Goal: Task Accomplishment & Management: Use online tool/utility

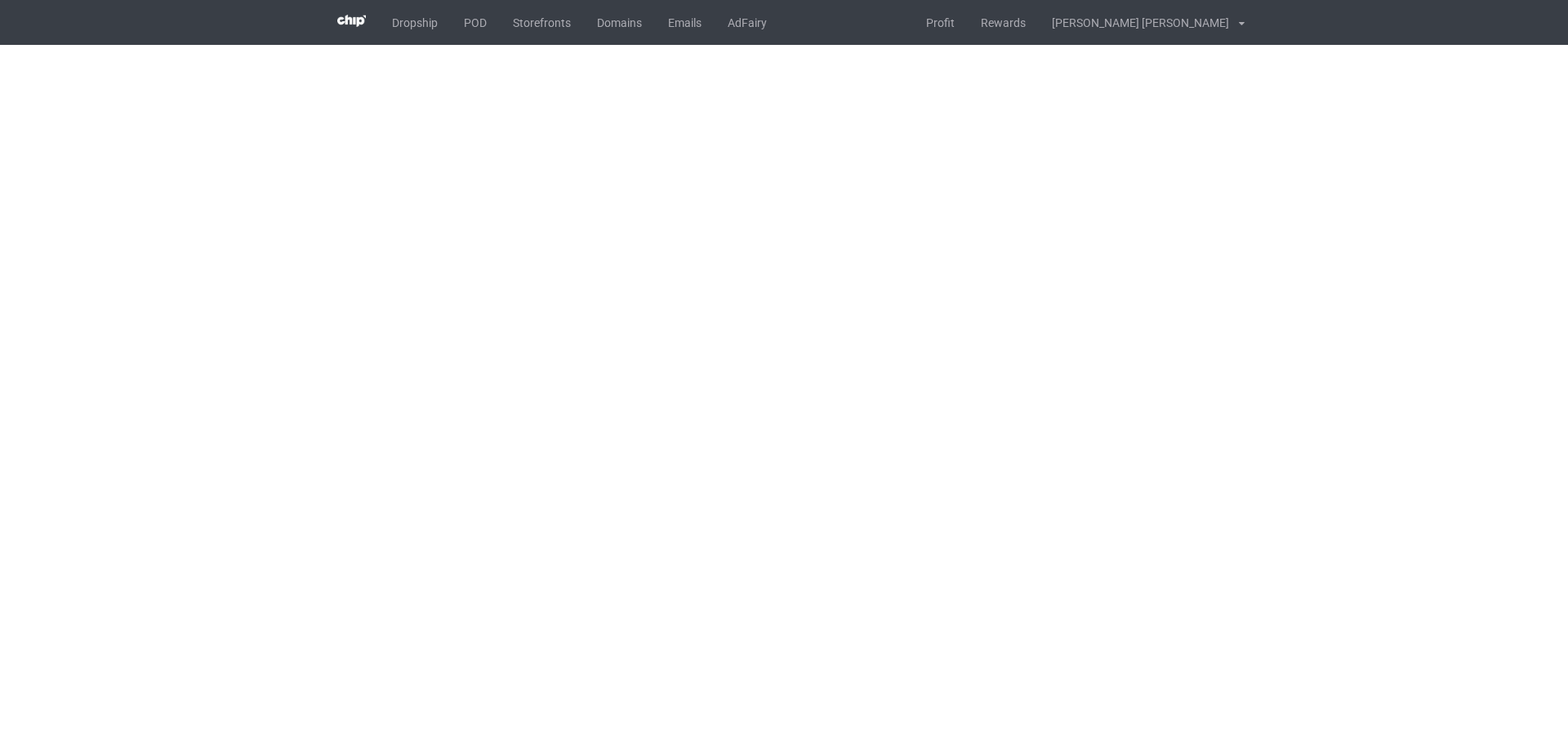
click at [1012, 357] on body "Dropship POD Storefronts Domains Emails AdFairy Profit Rewards [PERSON_NAME] [P…" at bounding box center [784, 375] width 1568 height 750
click at [1012, 360] on body "Dropship POD Storefronts Domains Emails AdFairy Profit Rewards [PERSON_NAME] [P…" at bounding box center [784, 375] width 1568 height 750
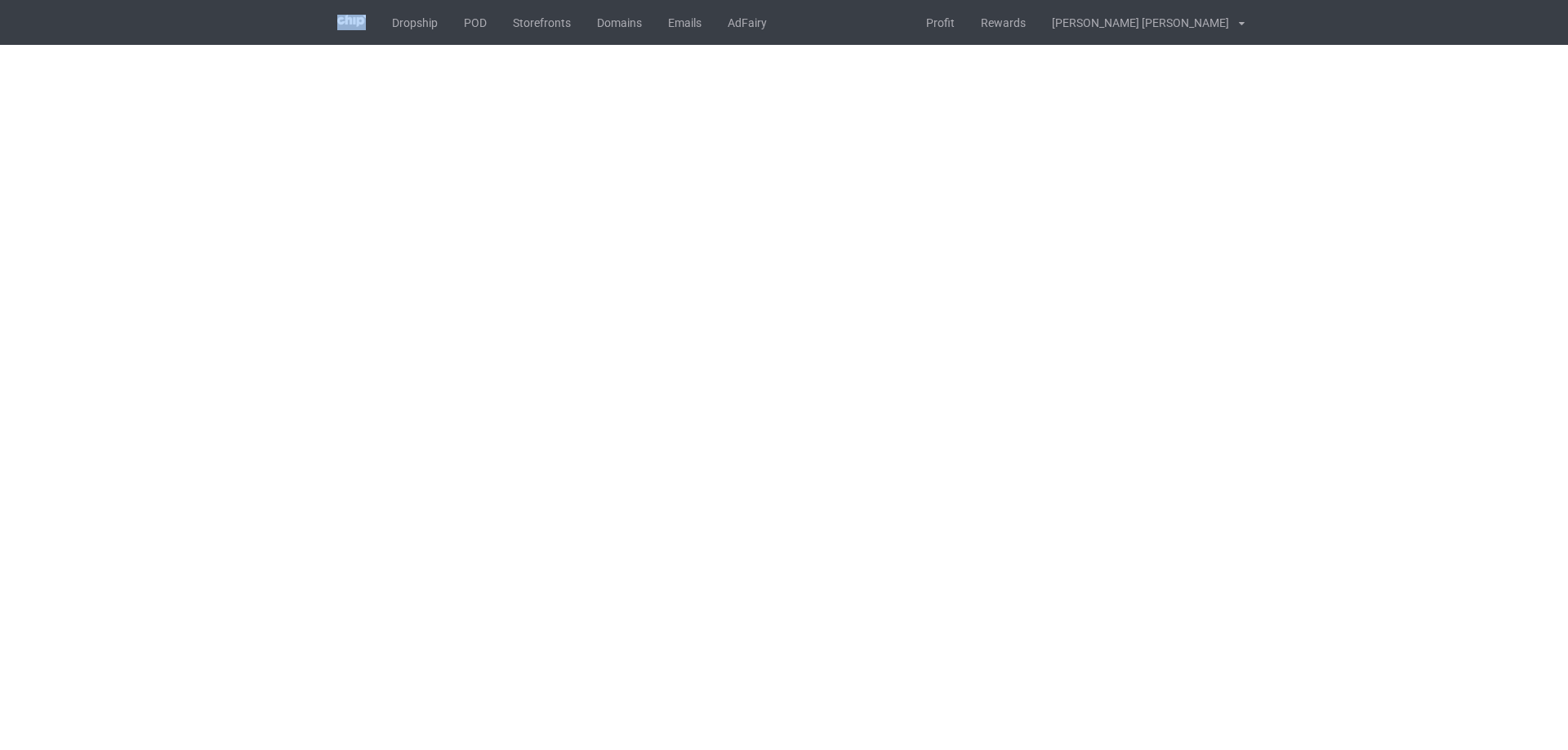
click at [1077, 360] on body "Dropship POD Storefronts Domains Emails AdFairy Profit Rewards [PERSON_NAME] [P…" at bounding box center [784, 375] width 1568 height 750
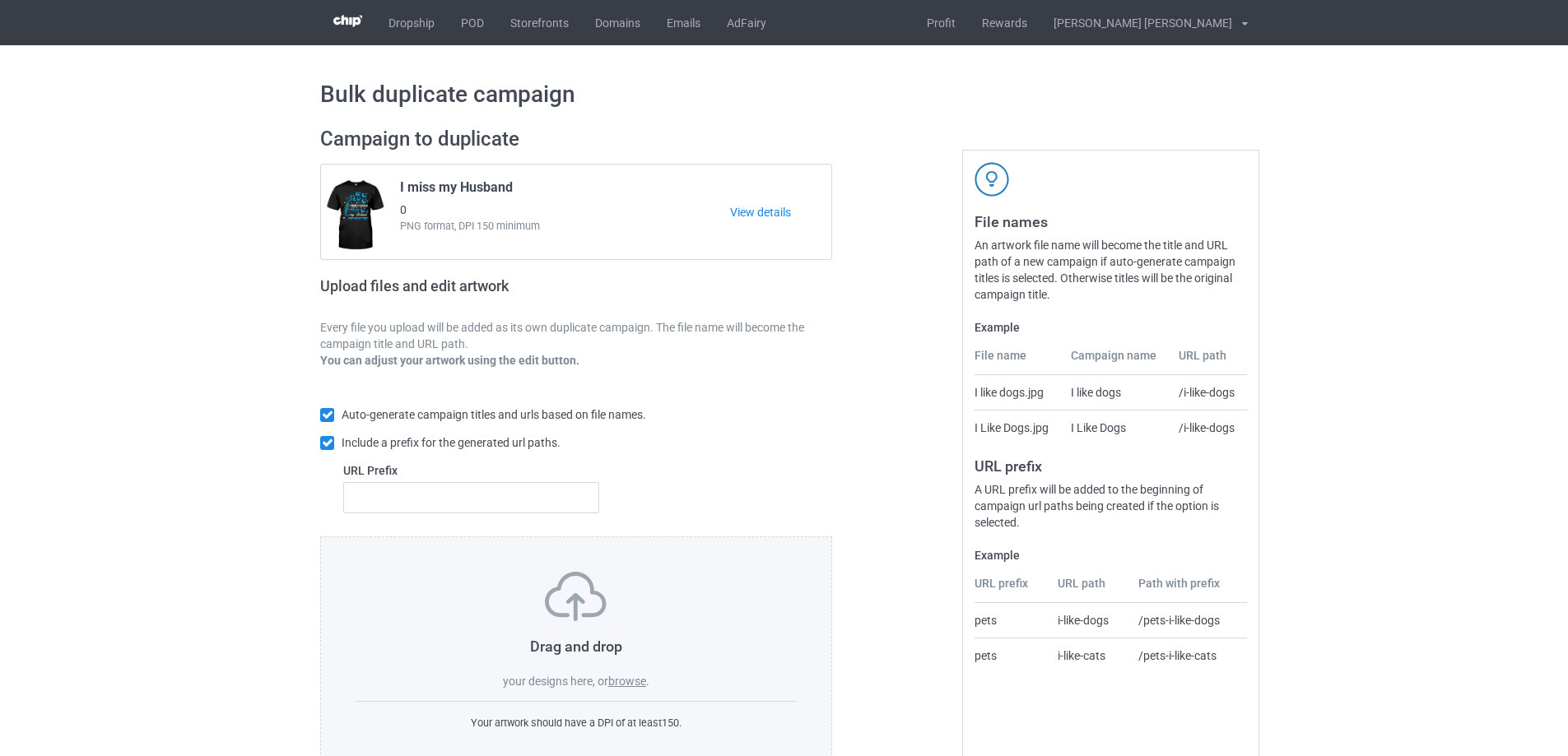
scroll to position [46, 0]
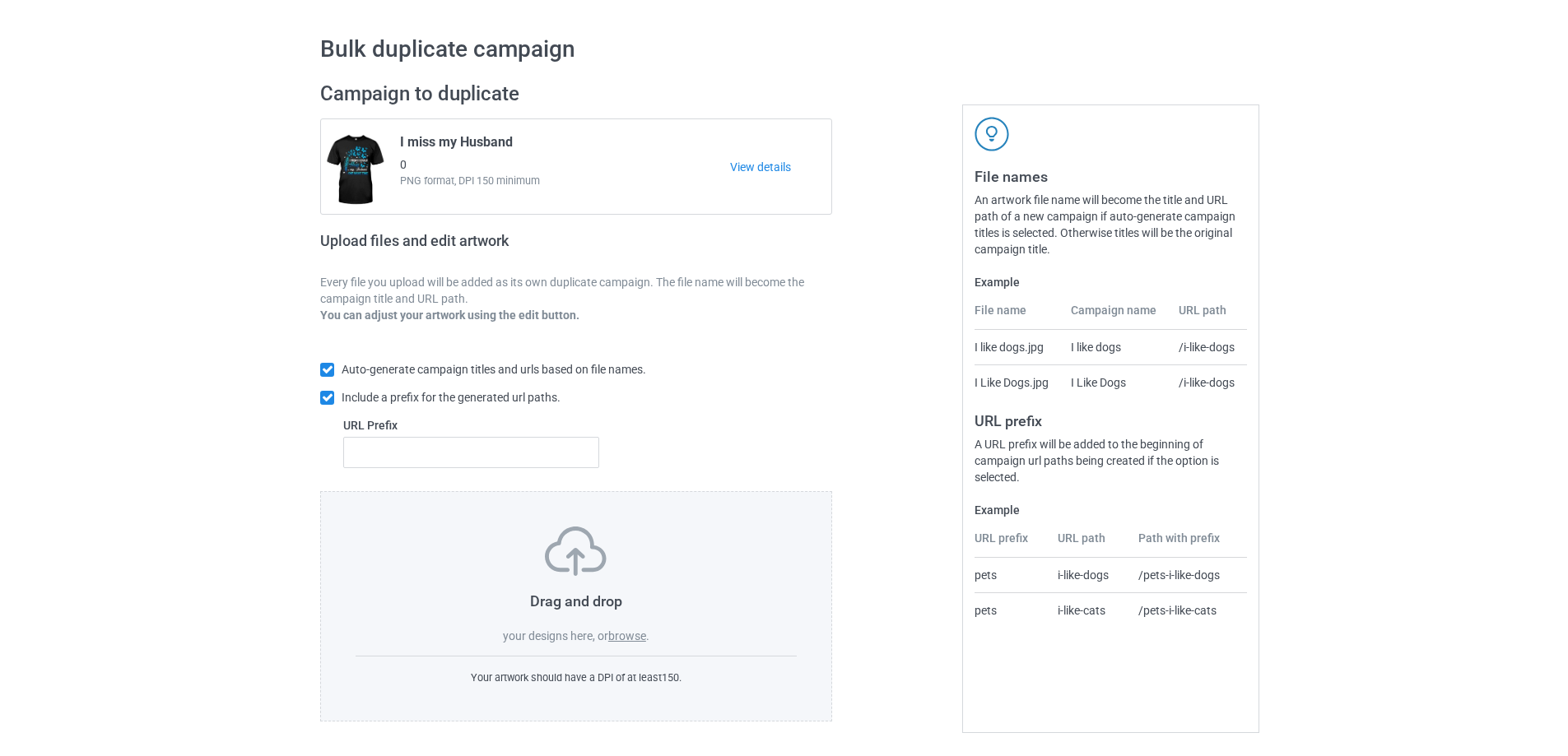
click at [627, 636] on label "browse" at bounding box center [627, 636] width 38 height 14
click at [0, 0] on input "browse" at bounding box center [0, 0] width 0 height 0
